Goal: Book appointment/travel/reservation

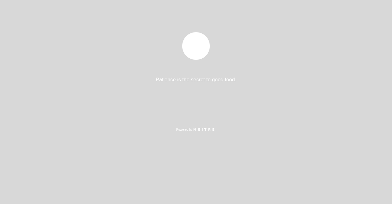
select select "pt"
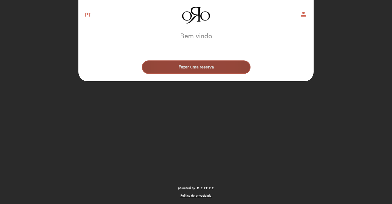
click at [192, 69] on button "Fazer uma reserva" at bounding box center [196, 66] width 109 height 13
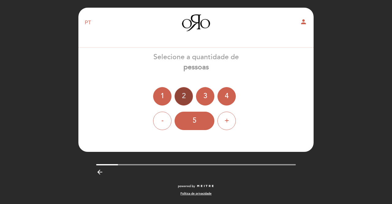
click at [182, 94] on div "2" at bounding box center [183, 96] width 18 height 18
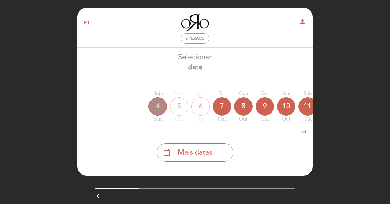
click at [157, 106] on div "4" at bounding box center [157, 106] width 18 height 18
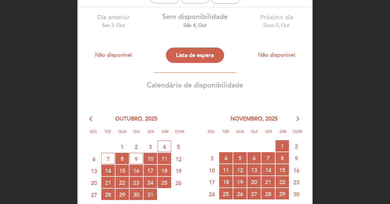
scroll to position [31, 0]
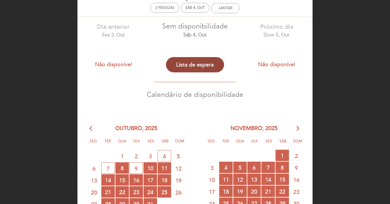
click at [189, 63] on button "Lista de espera" at bounding box center [195, 64] width 58 height 15
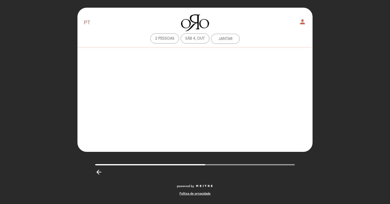
scroll to position [0, 0]
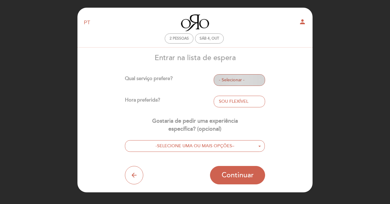
click at [241, 80] on span "- Selecionar -" at bounding box center [239, 80] width 41 height 6
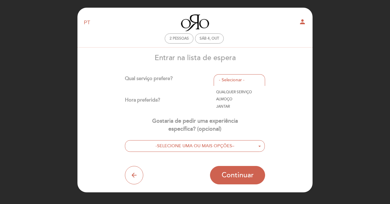
click at [223, 103] on link "JANTAR" at bounding box center [239, 106] width 51 height 7
click at [223, 103] on span "- Selecionar -" at bounding box center [239, 101] width 41 height 6
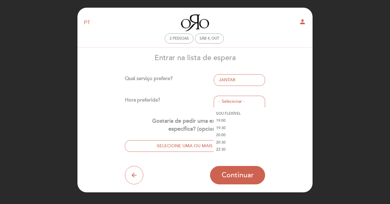
click at [195, 108] on div "Qual serviço prefere? JANTAR - Selecionar - QUALQUER SERVIÇO ALMOÇO JANTAR Hora…" at bounding box center [195, 129] width 140 height 110
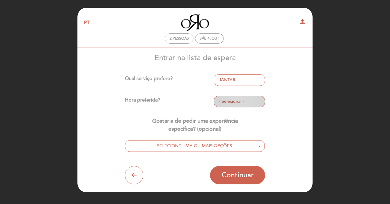
click at [239, 105] on button "- Selecionar -" at bounding box center [239, 101] width 51 height 12
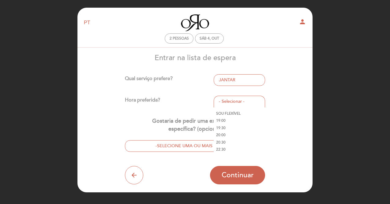
click at [225, 140] on link "20:30" at bounding box center [239, 141] width 51 height 7
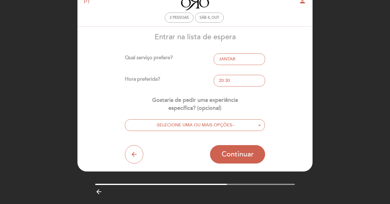
scroll to position [31, 0]
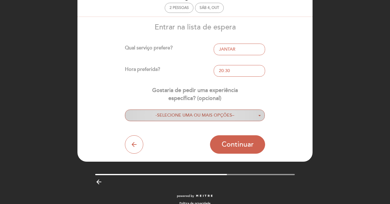
click at [174, 112] on span "SELECIONE UMA OU MAIS OPÇÕES" at bounding box center [194, 114] width 75 height 5
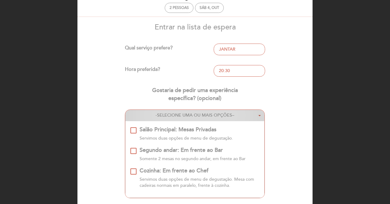
click at [174, 112] on span "SELECIONE UMA OU MAIS OPÇÕES" at bounding box center [194, 114] width 75 height 5
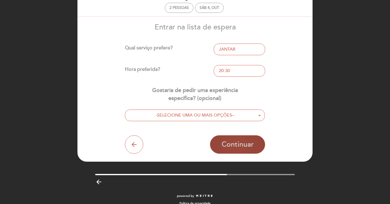
click at [242, 146] on span "Continuar" at bounding box center [238, 144] width 32 height 9
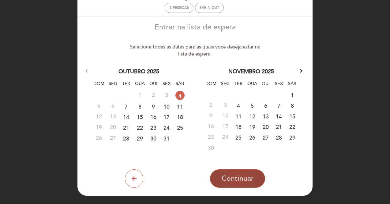
click at [226, 178] on span "Continuar" at bounding box center [238, 178] width 32 height 9
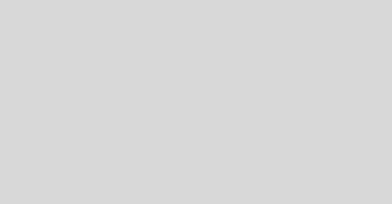
select select "pt"
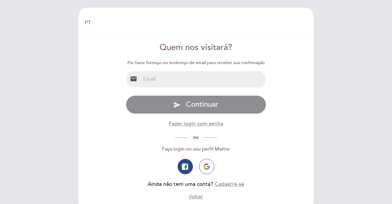
click at [170, 79] on input "email" at bounding box center [203, 79] width 125 height 16
type input "[EMAIL_ADDRESS][DOMAIN_NAME]"
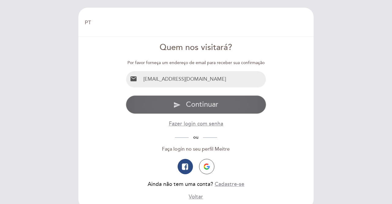
click at [177, 109] on button "send Continuar" at bounding box center [196, 104] width 140 height 18
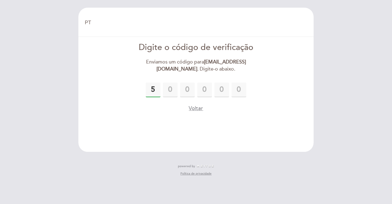
type input "5"
type input "1"
type input "6"
type input "2"
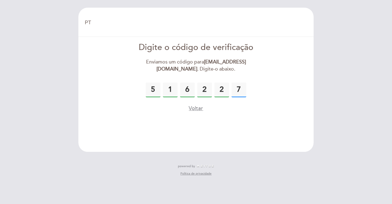
type input "7"
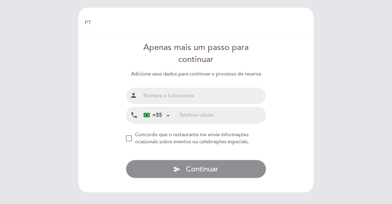
click at [167, 97] on input "text" at bounding box center [203, 96] width 125 height 16
type input "[DEMOGRAPHIC_DATA][PERSON_NAME]"
click at [190, 114] on input "tel" at bounding box center [222, 115] width 87 height 16
type input "21991892682"
click at [130, 139] on div "NEW_MODAL_AGREE_RESTAURANT_SEND_OCCASIONAL_INFO" at bounding box center [129, 138] width 6 height 6
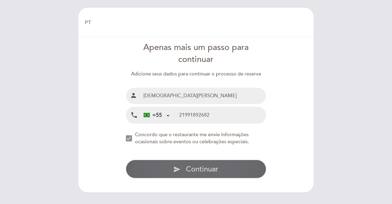
click at [208, 172] on span "Continuar" at bounding box center [202, 168] width 32 height 9
